Goal: Information Seeking & Learning: Learn about a topic

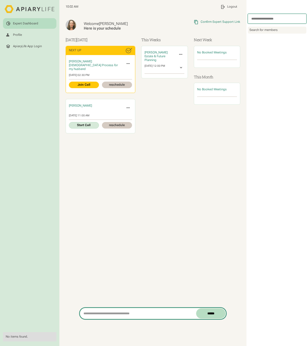
click at [93, 317] on input "search" at bounding box center [138, 313] width 116 height 10
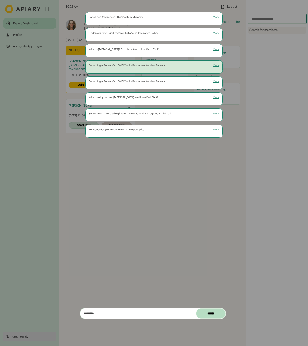
click at [172, 66] on div "Becoming a Parent Can Be Difficult - Resources for New Parents More" at bounding box center [154, 65] width 131 height 3
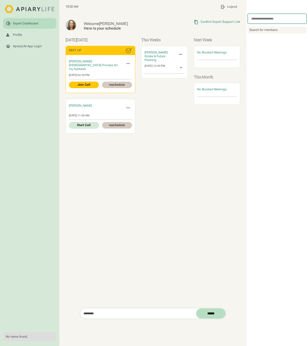
drag, startPoint x: 103, startPoint y: 312, endPoint x: 72, endPoint y: 313, distance: 31.2
click at [72, 313] on div "Welcome Beth Here is your schedule Copied Link to Clipboard Confirm Expert Supp…" at bounding box center [152, 180] width 187 height 332
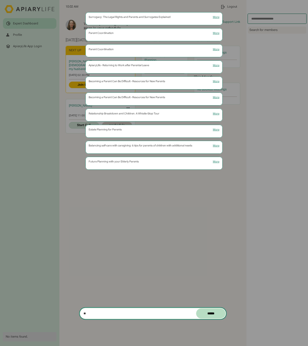
type input "*"
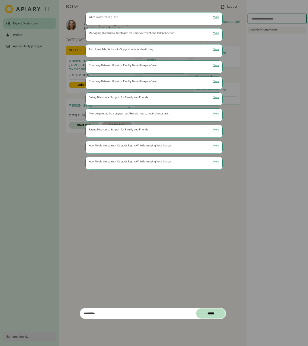
drag, startPoint x: 106, startPoint y: 314, endPoint x: 75, endPoint y: 311, distance: 31.9
click at [80, 311] on div "**********" at bounding box center [153, 313] width 147 height 11
drag, startPoint x: 102, startPoint y: 315, endPoint x: 55, endPoint y: 311, distance: 47.1
click at [80, 311] on div "****** ****** Parent Coordination More Written by Parent Coordination More Writ…" at bounding box center [153, 313] width 147 height 11
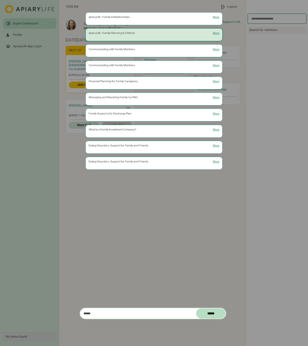
type input "******"
click at [139, 31] on link "ApiaryLife - Family Planning & Children More" at bounding box center [153, 34] width 137 height 13
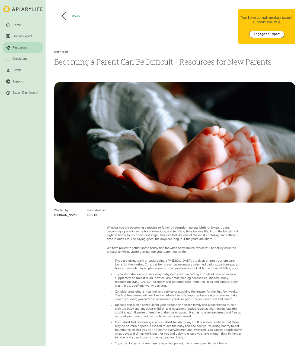
click at [63, 15] on icon at bounding box center [64, 16] width 4 height 8
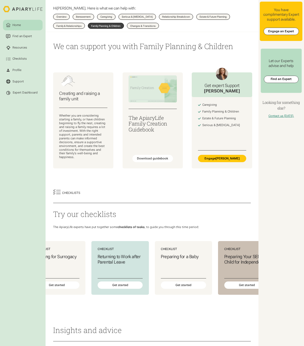
scroll to position [0, 301]
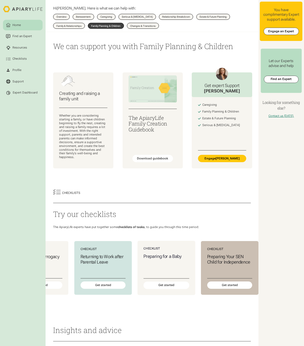
click at [161, 263] on div "Preparing for a Baby" at bounding box center [167, 266] width 46 height 25
drag, startPoint x: 190, startPoint y: 314, endPoint x: 191, endPoint y: 311, distance: 2.7
click at [191, 312] on div "Checklists Try our checklists The ApiaryLife experts have put together some che…" at bounding box center [152, 248] width 213 height 136
click at [152, 121] on h3 "The ApiaryLife Family Creation Guidebook" at bounding box center [152, 124] width 49 height 18
click at [158, 157] on div "Download guidebook" at bounding box center [152, 159] width 31 height 4
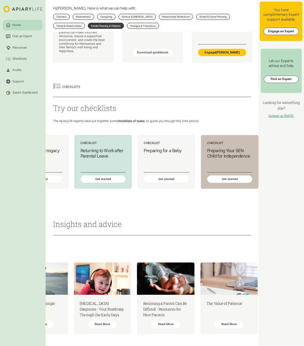
scroll to position [0, 790]
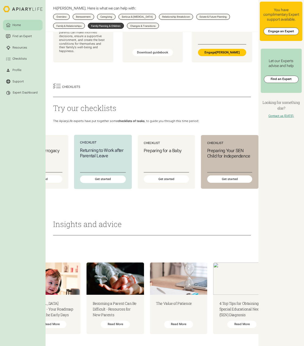
click at [104, 149] on h3 "Returning to Work after Parental Leave" at bounding box center [103, 153] width 46 height 11
click at [26, 94] on div "Expert Dashboard" at bounding box center [25, 93] width 25 height 4
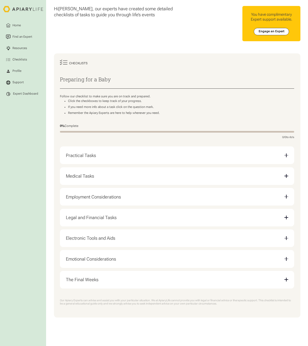
click at [142, 155] on div "Practical Tasks" at bounding box center [177, 156] width 222 height 12
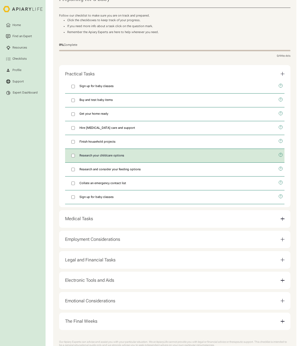
scroll to position [81, 0]
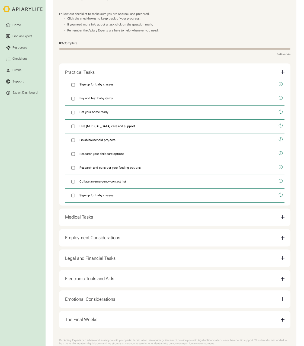
click at [115, 241] on div "Employment Considerations" at bounding box center [92, 237] width 55 height 5
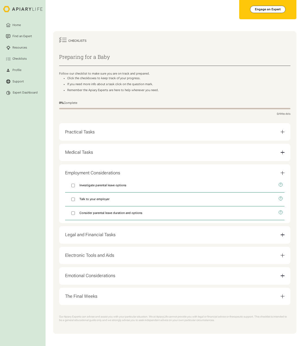
scroll to position [26, 0]
click at [122, 235] on div "Legal and Financial Tasks" at bounding box center [174, 234] width 219 height 11
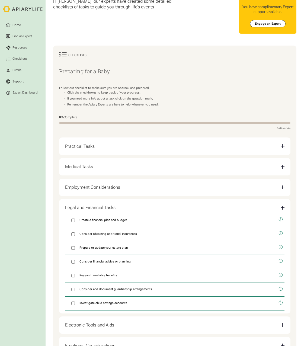
scroll to position [0, 0]
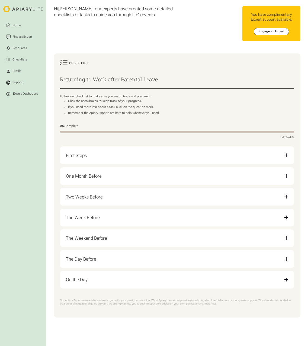
click at [105, 278] on div "On the Day" at bounding box center [177, 280] width 222 height 12
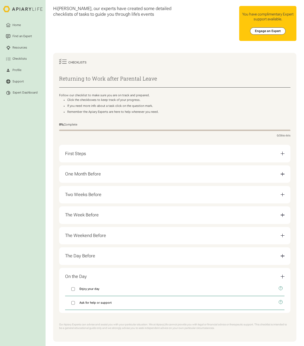
click at [110, 258] on div "The Day Before" at bounding box center [174, 255] width 219 height 11
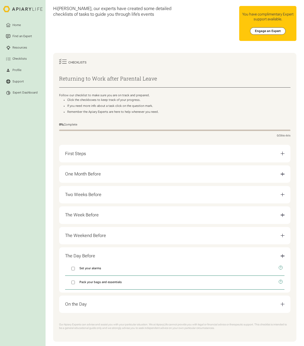
click at [116, 241] on div "The Weekend Before" at bounding box center [174, 235] width 219 height 11
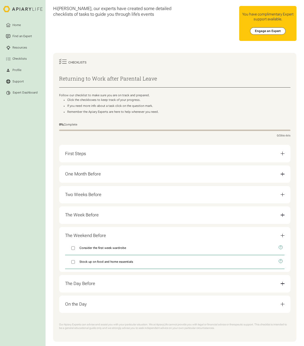
click at [111, 224] on div "The Week Before Document and share your child's routine Consider a practice run…" at bounding box center [174, 214] width 231 height 17
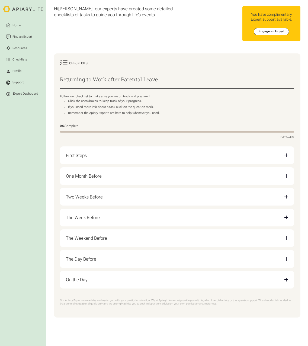
click at [106, 154] on div "First Steps" at bounding box center [177, 156] width 222 height 12
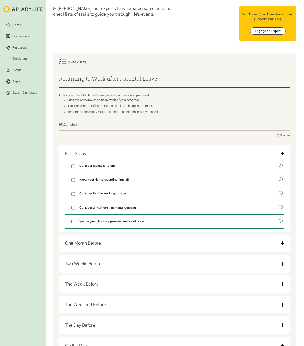
click at [92, 245] on div "One Month Before" at bounding box center [83, 243] width 36 height 5
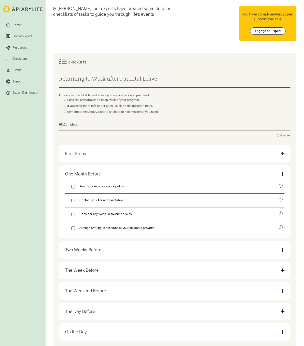
click at [89, 256] on div "Two Weeks Before" at bounding box center [174, 249] width 219 height 11
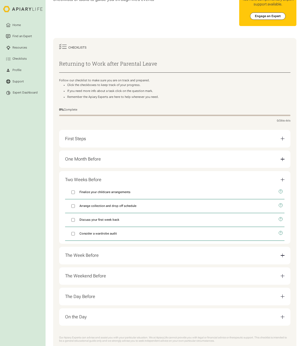
scroll to position [40, 0]
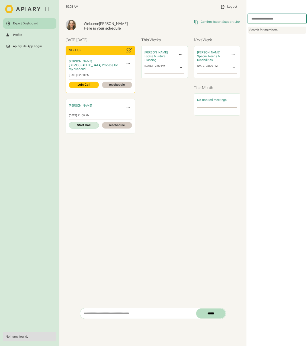
drag, startPoint x: 150, startPoint y: 313, endPoint x: 58, endPoint y: 311, distance: 92.3
click at [58, 311] on main "Expert Dashboard Profile ApiaryLife App Login No items found. 10:08 AM My Profi…" at bounding box center [154, 173] width 308 height 346
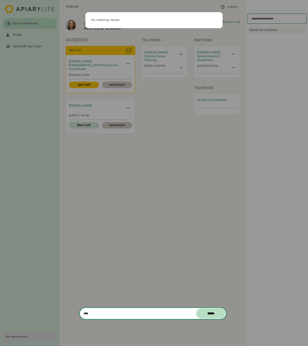
type input "****"
drag, startPoint x: 211, startPoint y: 312, endPoint x: 211, endPoint y: 309, distance: 3.0
click at [211, 312] on input "******" at bounding box center [211, 313] width 30 height 10
drag, startPoint x: 122, startPoint y: 217, endPoint x: 123, endPoint y: 220, distance: 3.4
click at [123, 220] on div "No matching results." at bounding box center [154, 150] width 147 height 277
